Goal: Information Seeking & Learning: Learn about a topic

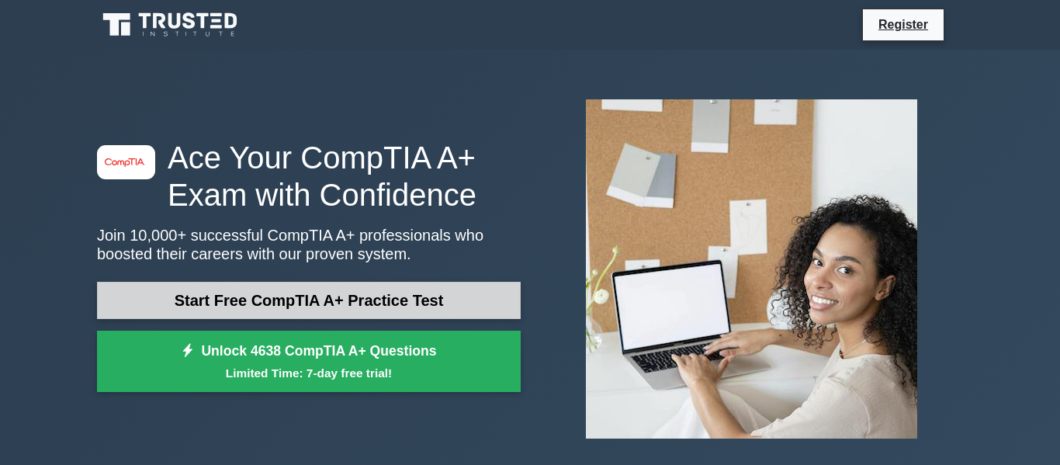
click at [345, 307] on link "Start Free CompTIA A+ Practice Test" at bounding box center [309, 300] width 424 height 37
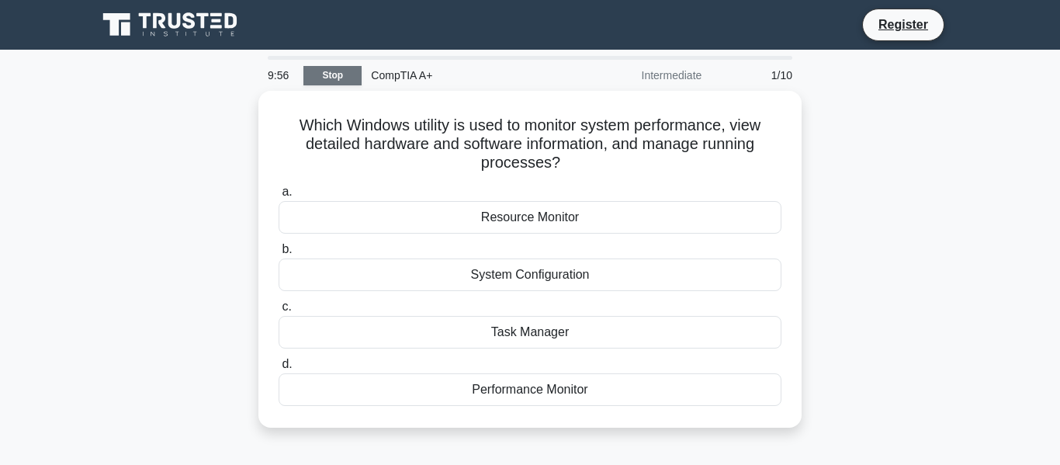
click at [328, 80] on link "Stop" at bounding box center [332, 75] width 58 height 19
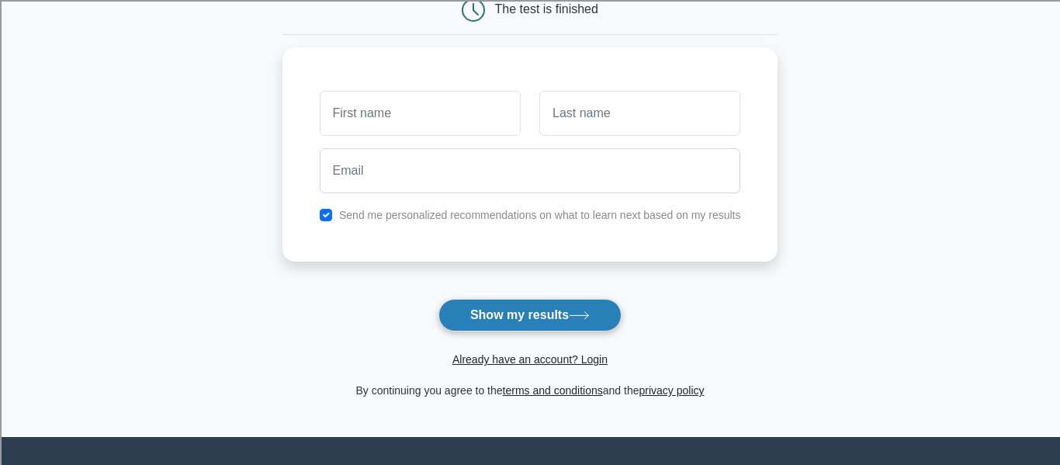
click at [509, 303] on button "Show my results" at bounding box center [530, 315] width 183 height 33
type input "ddd"
type input "dd"
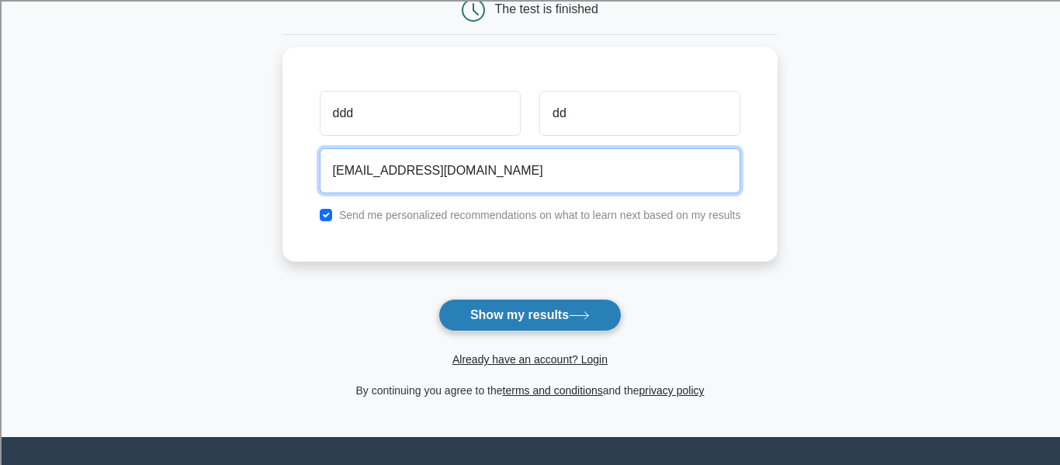
type input "ddd@ddd.com"
click at [439, 299] on button "Show my results" at bounding box center [530, 315] width 183 height 33
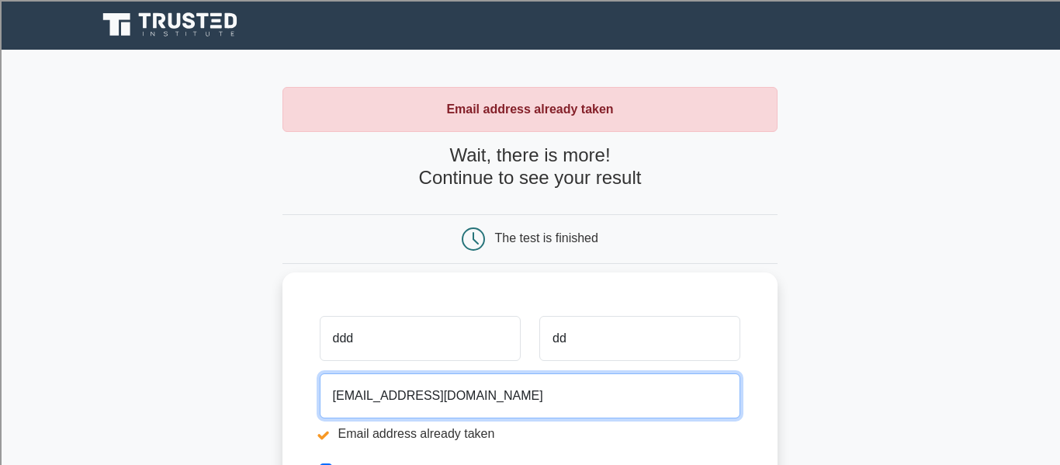
click at [449, 395] on input "[EMAIL_ADDRESS][DOMAIN_NAME]" at bounding box center [530, 395] width 421 height 45
type input "ddd@dddhju.com"
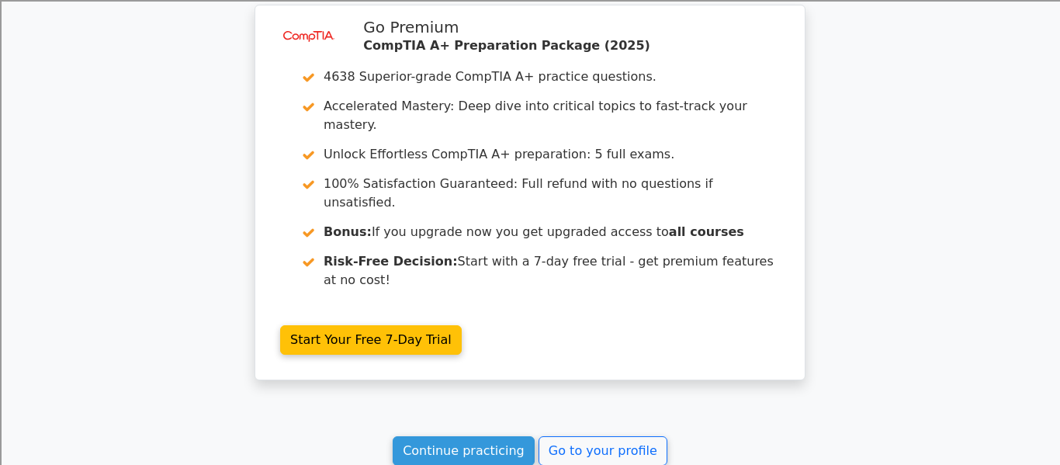
scroll to position [1270, 0]
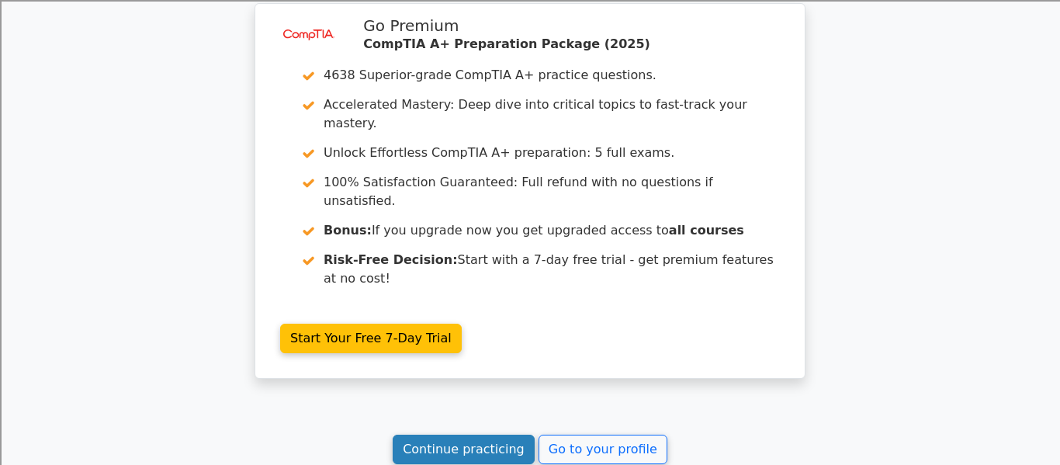
click at [466, 435] on link "Continue practicing" at bounding box center [464, 449] width 142 height 29
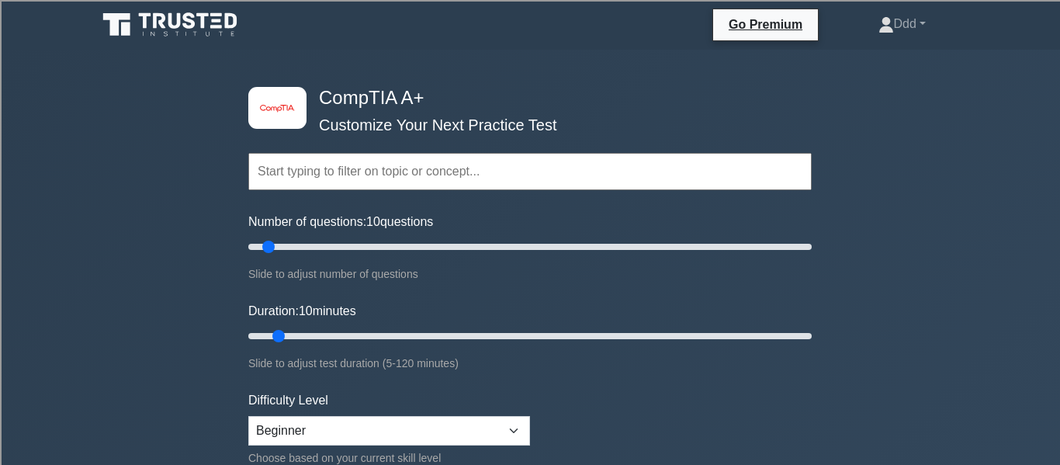
scroll to position [44, 0]
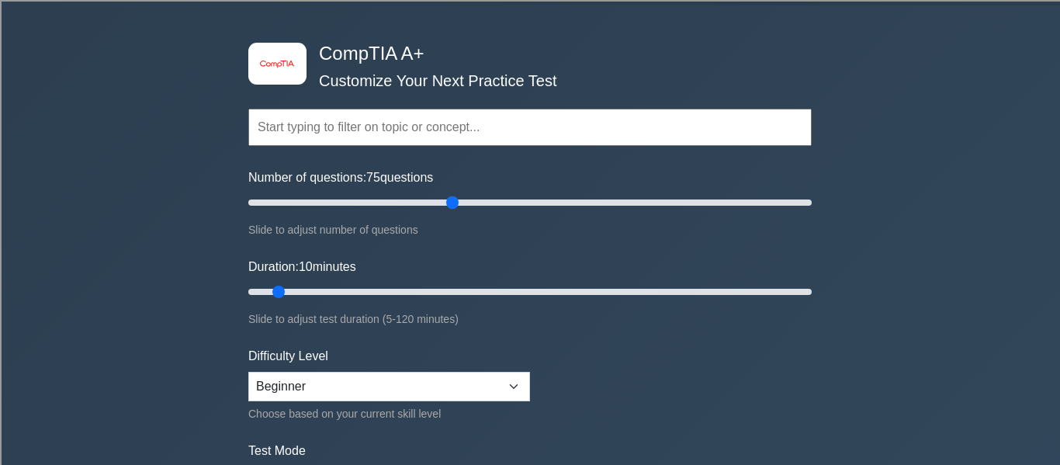
drag, startPoint x: 267, startPoint y: 205, endPoint x: 454, endPoint y: 250, distance: 192.4
type input "75"
click at [454, 212] on input "Number of questions: 75 questions" at bounding box center [529, 202] width 563 height 19
drag, startPoint x: 276, startPoint y: 295, endPoint x: 415, endPoint y: 312, distance: 140.0
type input "40"
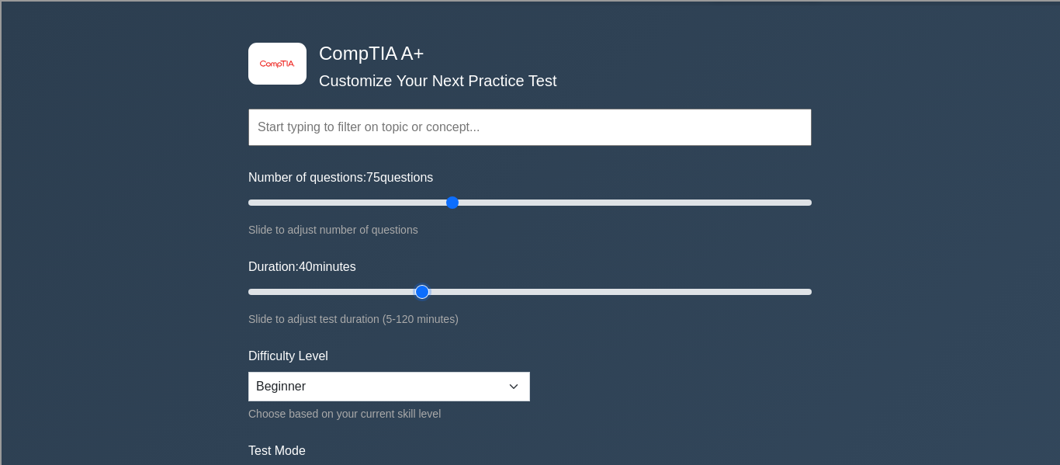
click at [415, 301] on input "Duration: 40 minutes" at bounding box center [529, 292] width 563 height 19
click at [407, 390] on select "Beginner Intermediate Expert" at bounding box center [389, 386] width 282 height 29
select select "intermediate"
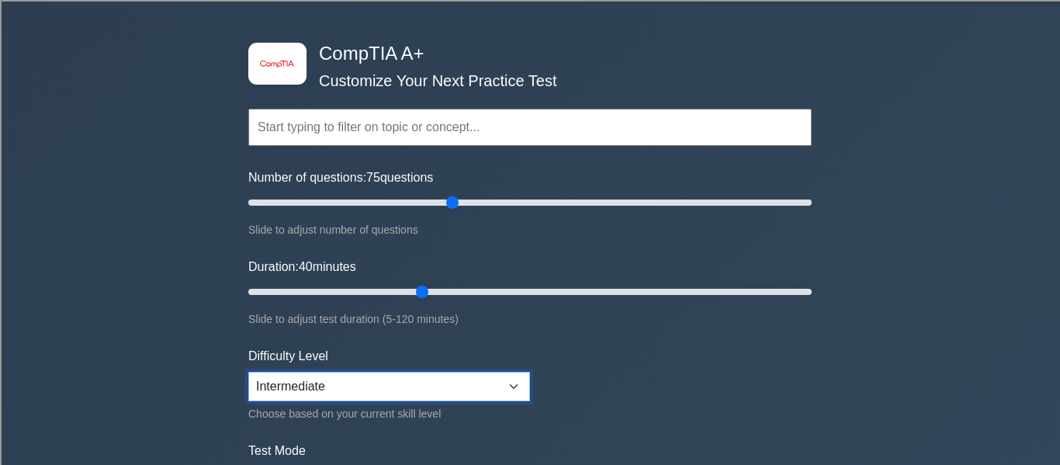
click at [248, 372] on select "Beginner Intermediate Expert" at bounding box center [389, 386] width 282 height 29
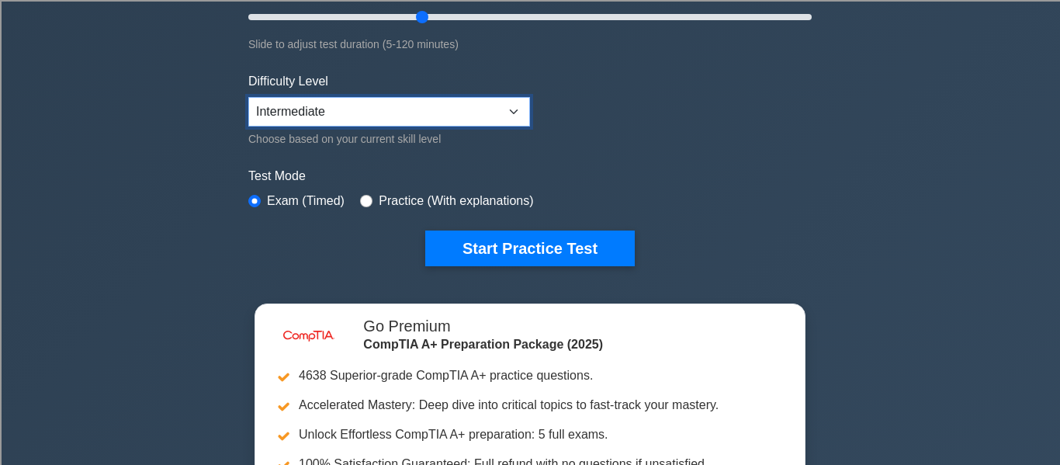
scroll to position [320, 0]
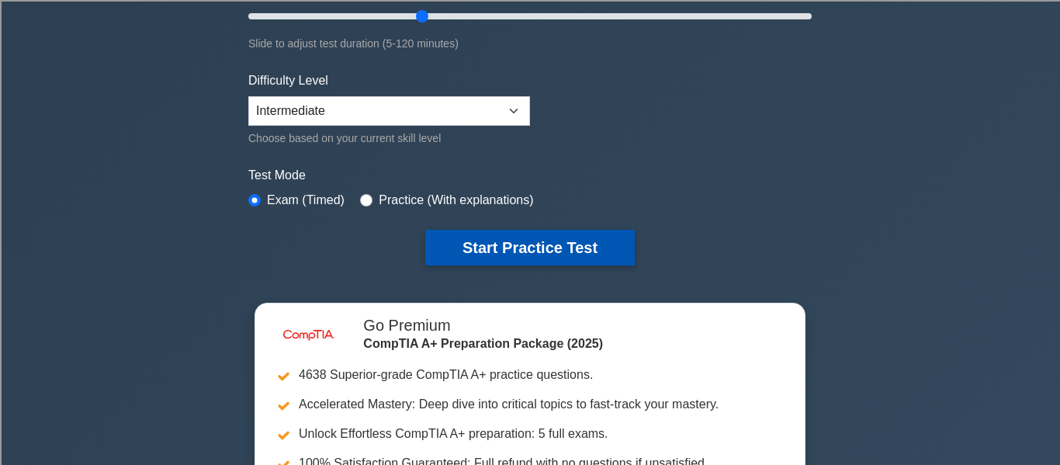
click at [494, 232] on button "Start Practice Test" at bounding box center [530, 248] width 210 height 36
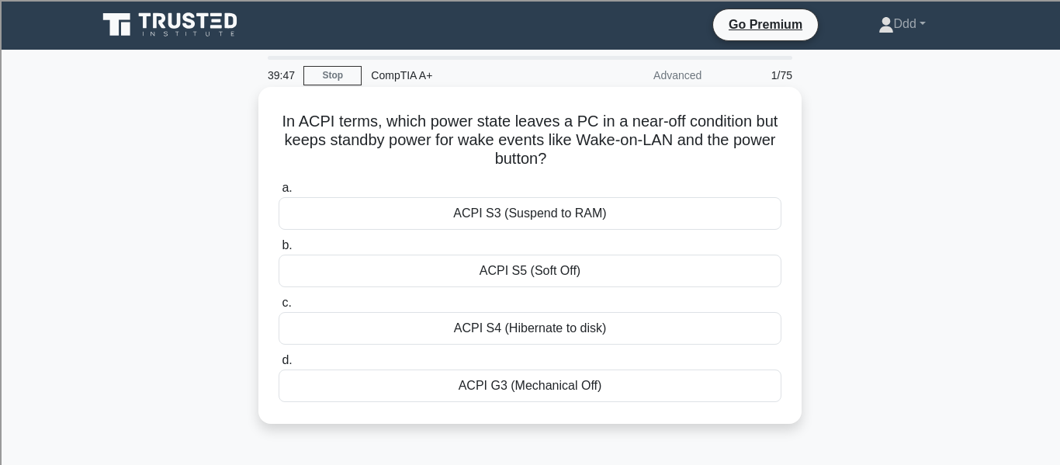
click at [522, 203] on div "ACPI S3 (Suspend to RAM)" at bounding box center [530, 213] width 503 height 33
click at [279, 193] on input "a. ACPI S3 (Suspend to RAM)" at bounding box center [279, 188] width 0 height 10
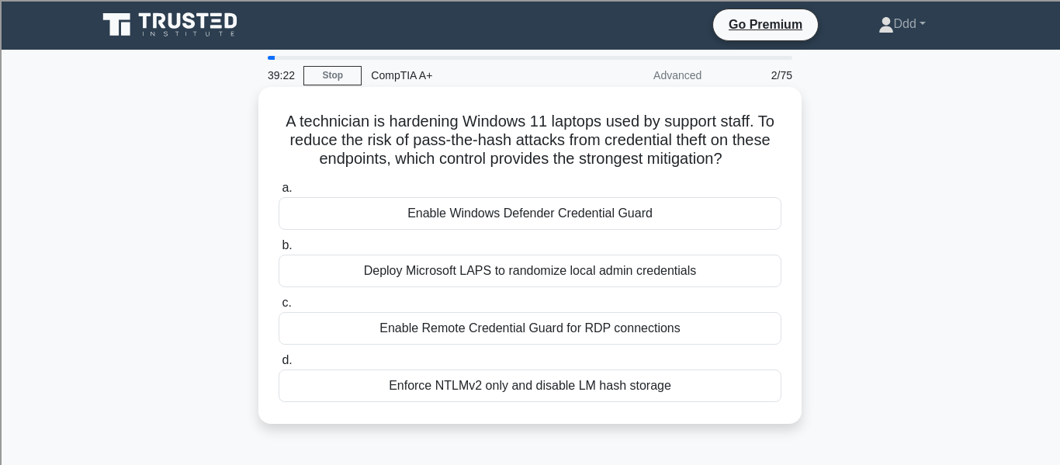
click at [525, 340] on div "Enable Remote Credential Guard for RDP connections" at bounding box center [530, 328] width 503 height 33
click at [279, 308] on input "c. Enable Remote Credential Guard for RDP connections" at bounding box center [279, 303] width 0 height 10
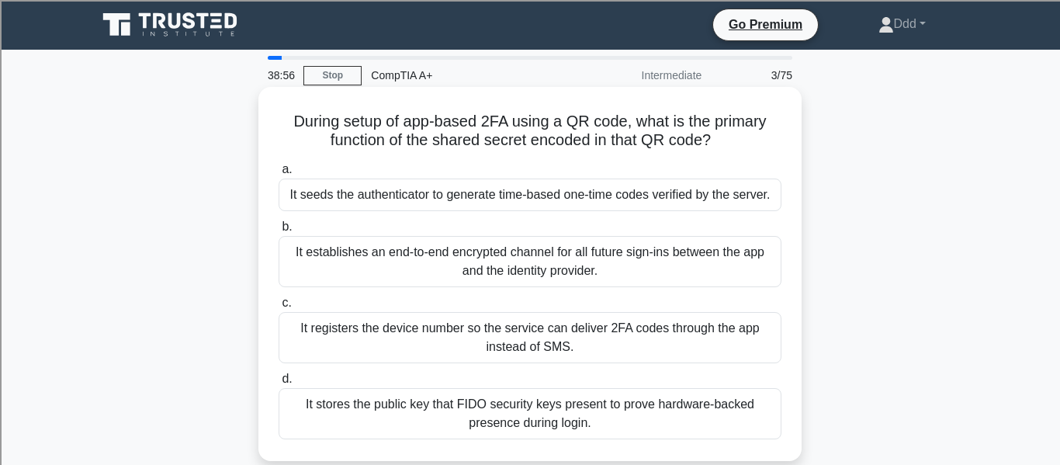
click at [545, 285] on div "It establishes an end-to-end encrypted channel for all future sign-ins between …" at bounding box center [530, 261] width 503 height 51
click at [279, 232] on input "b. It establishes an end-to-end encrypted channel for all future sign-ins betwe…" at bounding box center [279, 227] width 0 height 10
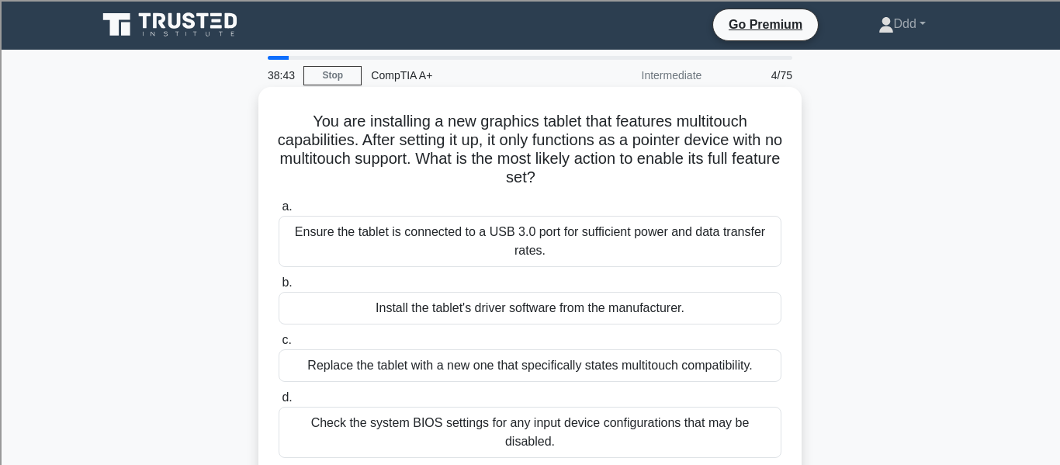
click at [563, 306] on div "Install the tablet's driver software from the manufacturer." at bounding box center [530, 308] width 503 height 33
click at [279, 288] on input "b. Install the tablet's driver software from the manufacturer." at bounding box center [279, 283] width 0 height 10
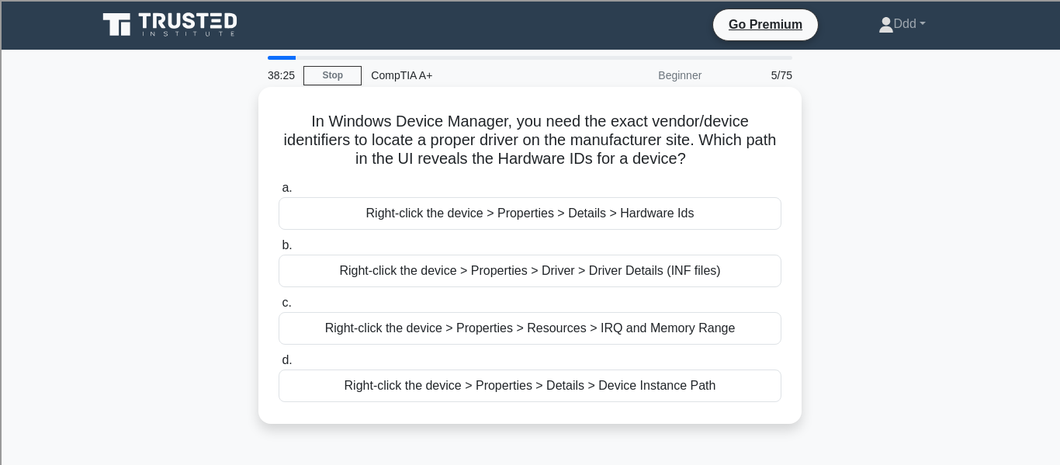
click at [629, 226] on div "Right-click the device > Properties > Details > Hardware Ids" at bounding box center [530, 213] width 503 height 33
click at [279, 193] on input "a. Right-click the device > Properties > Details > Hardware Ids" at bounding box center [279, 188] width 0 height 10
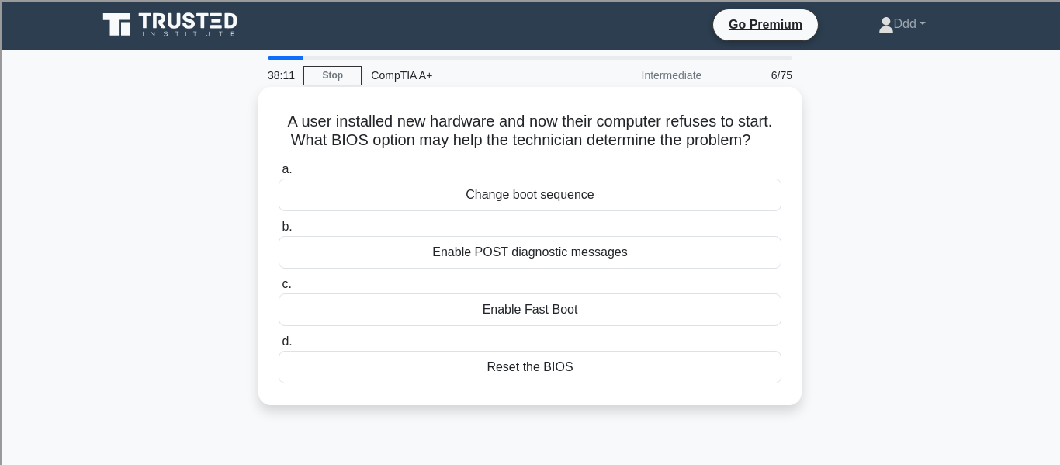
click at [564, 366] on div "Reset the BIOS" at bounding box center [530, 367] width 503 height 33
click at [279, 347] on input "d. Reset the BIOS" at bounding box center [279, 342] width 0 height 10
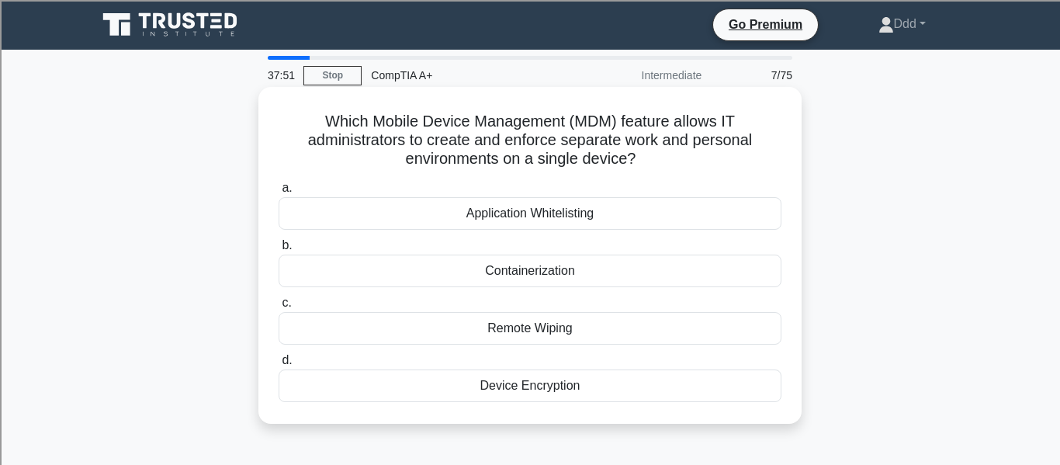
click at [545, 279] on div "Containerization" at bounding box center [530, 271] width 503 height 33
click at [279, 251] on input "b. Containerization" at bounding box center [279, 246] width 0 height 10
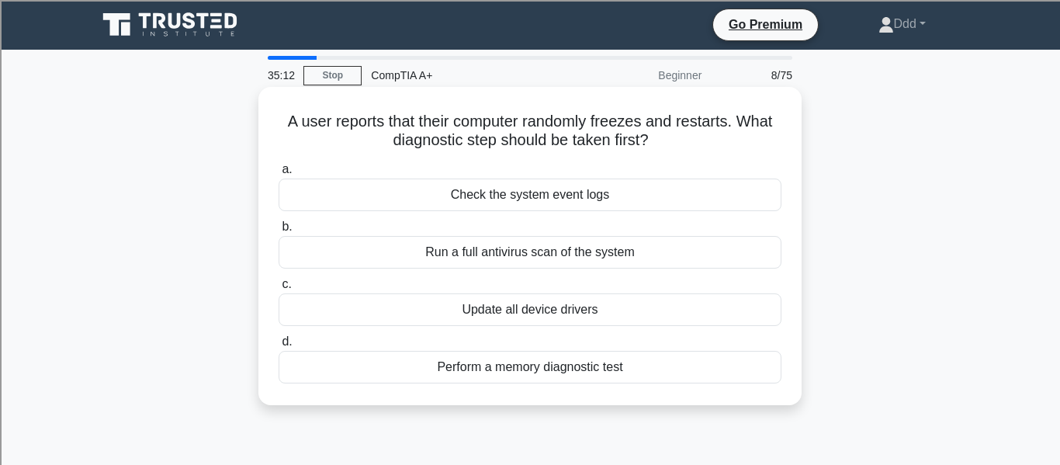
click at [549, 201] on div "Check the system event logs" at bounding box center [530, 195] width 503 height 33
click at [279, 175] on input "a. Check the system event logs" at bounding box center [279, 170] width 0 height 10
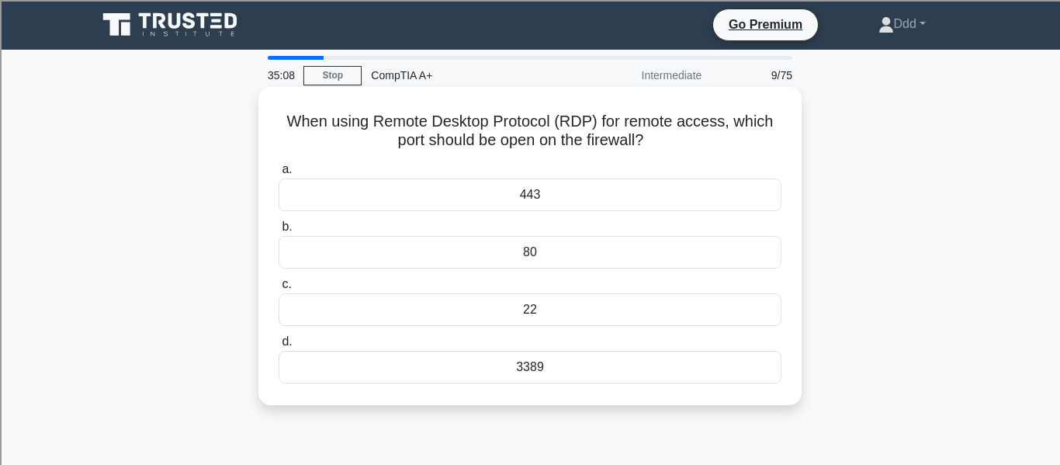
click at [512, 305] on div "22" at bounding box center [530, 309] width 503 height 33
click at [279, 289] on input "c. 22" at bounding box center [279, 284] width 0 height 10
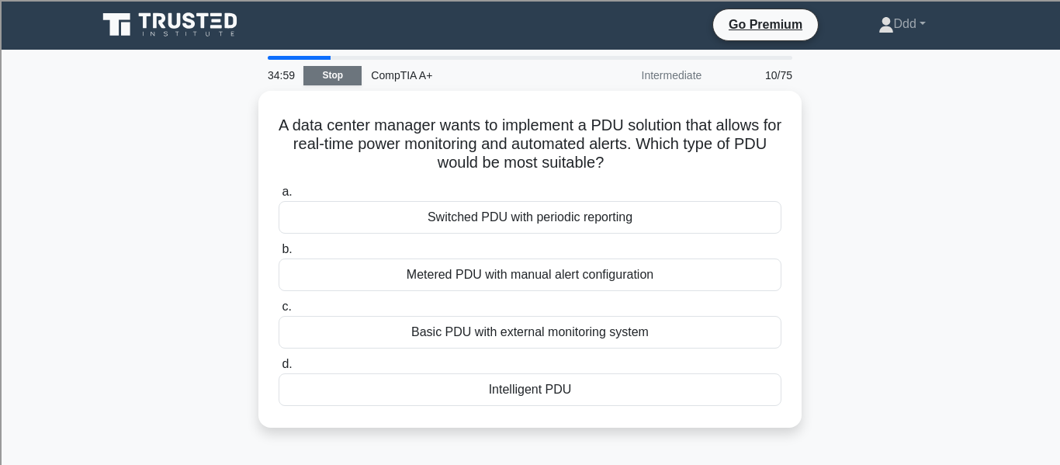
click at [326, 79] on link "Stop" at bounding box center [332, 75] width 58 height 19
